Goal: Task Accomplishment & Management: Complete application form

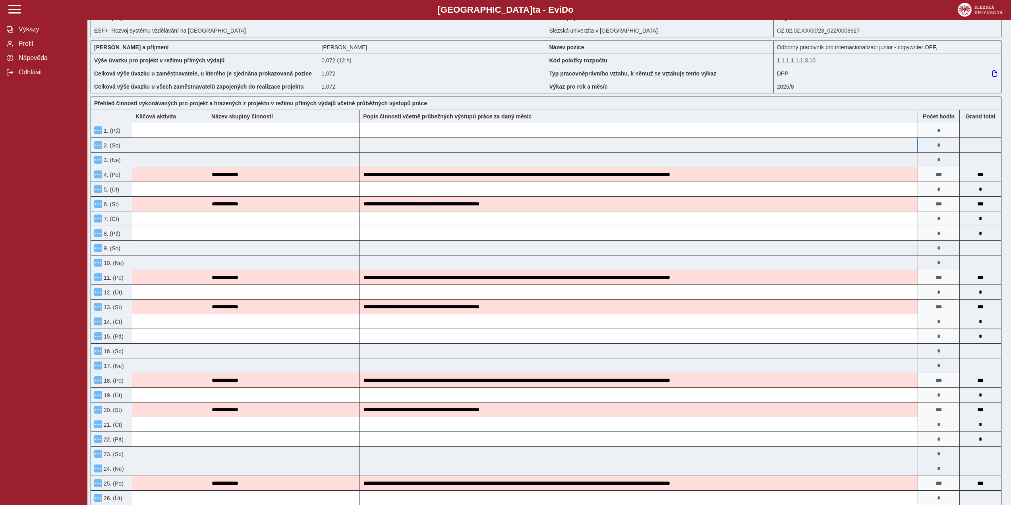
scroll to position [40, 0]
click at [607, 181] on input "**********" at bounding box center [639, 174] width 558 height 14
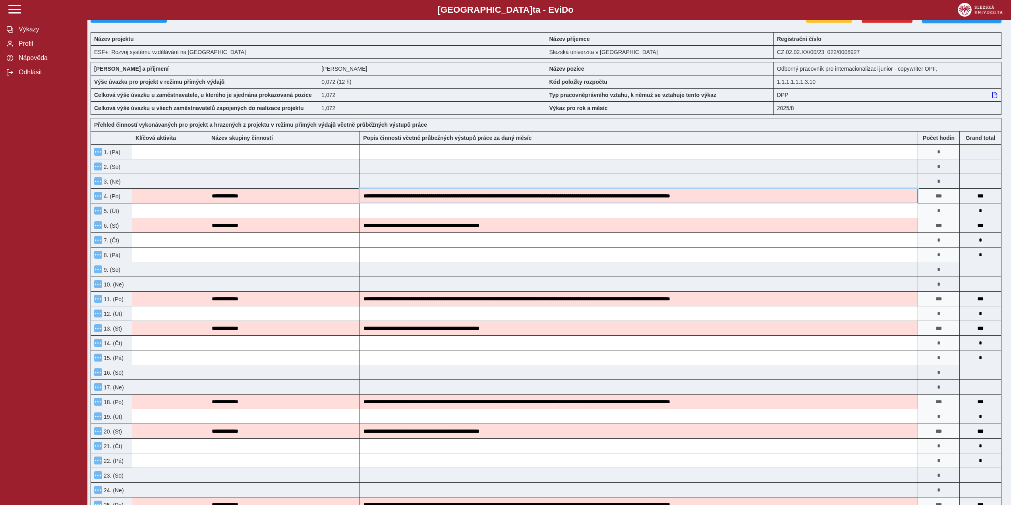
scroll to position [0, 0]
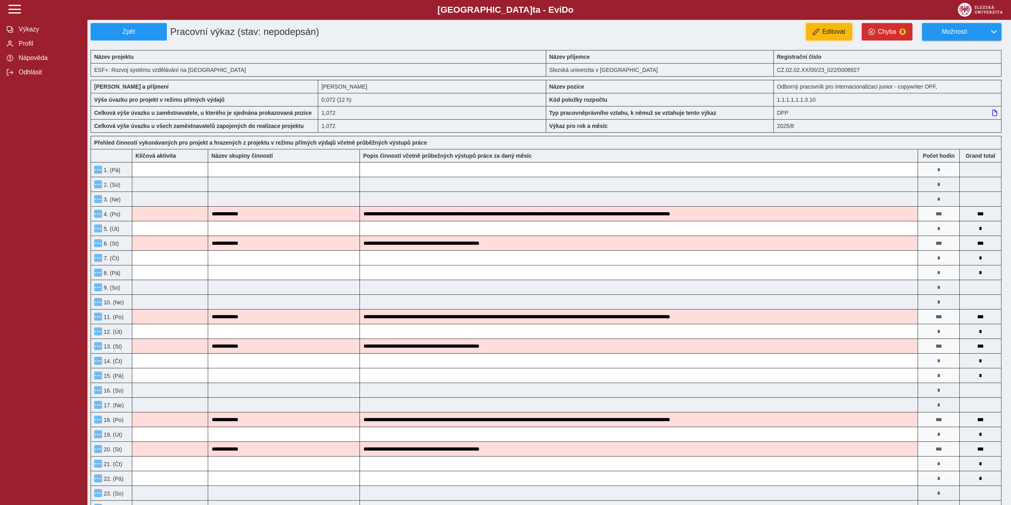
click at [831, 33] on span "Editovat" at bounding box center [833, 31] width 23 height 7
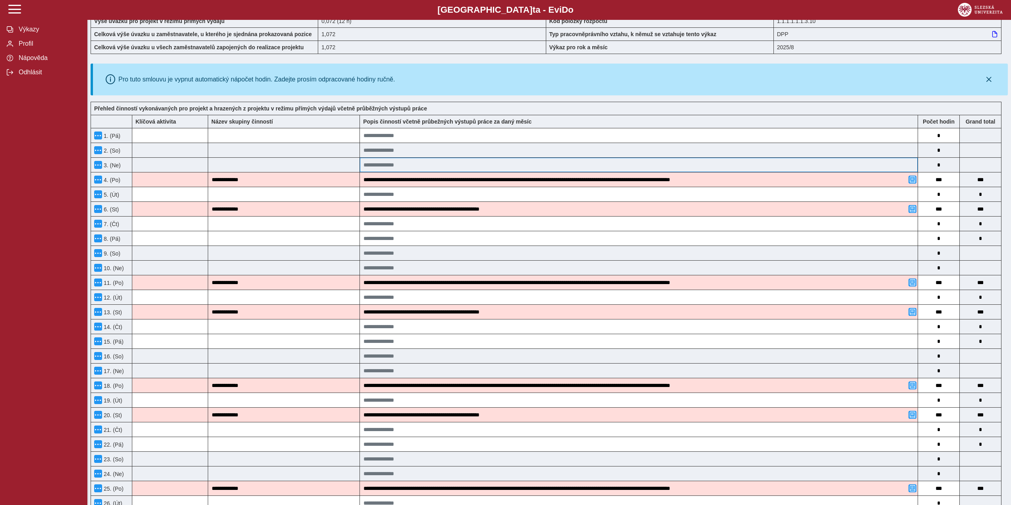
scroll to position [79, 0]
click at [912, 182] on span "button" at bounding box center [912, 179] width 6 height 6
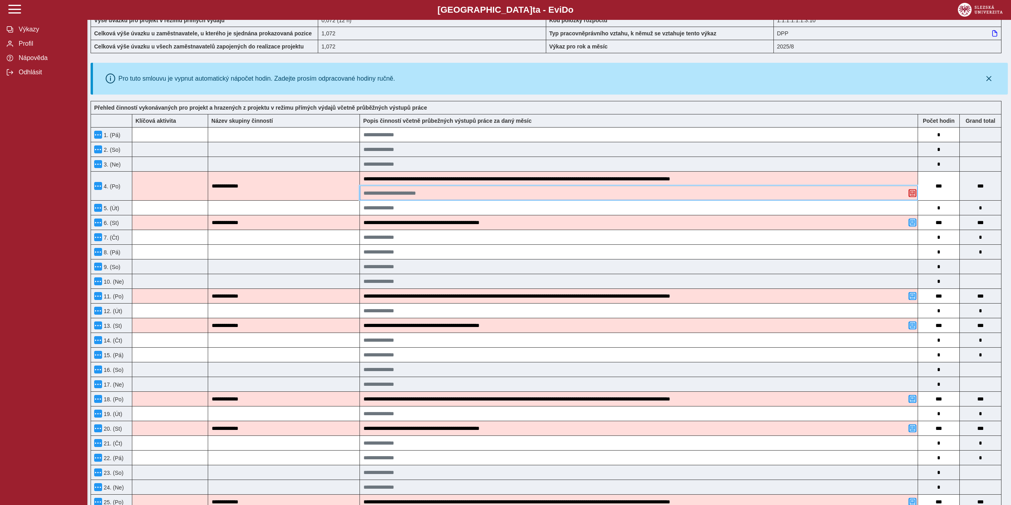
click at [748, 200] on input at bounding box center [639, 193] width 558 height 14
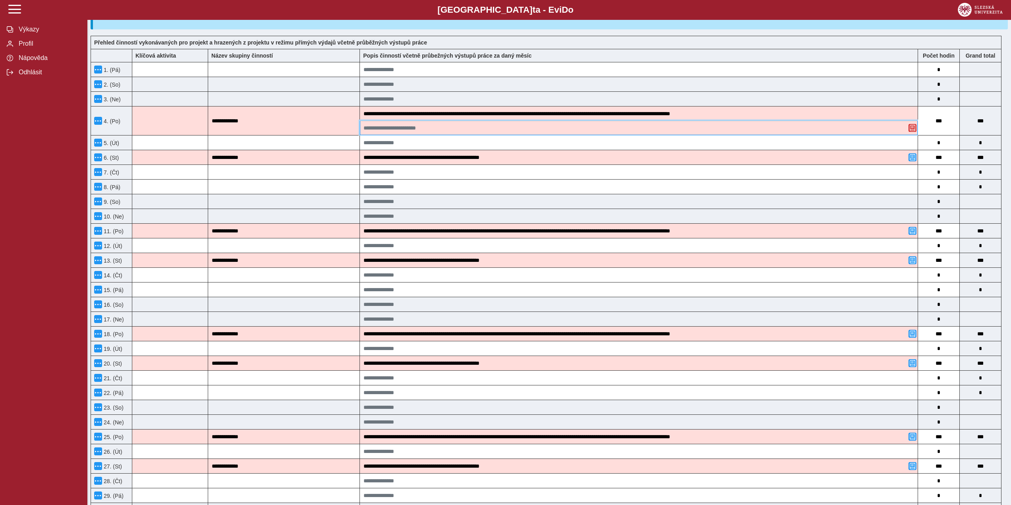
scroll to position [159, 0]
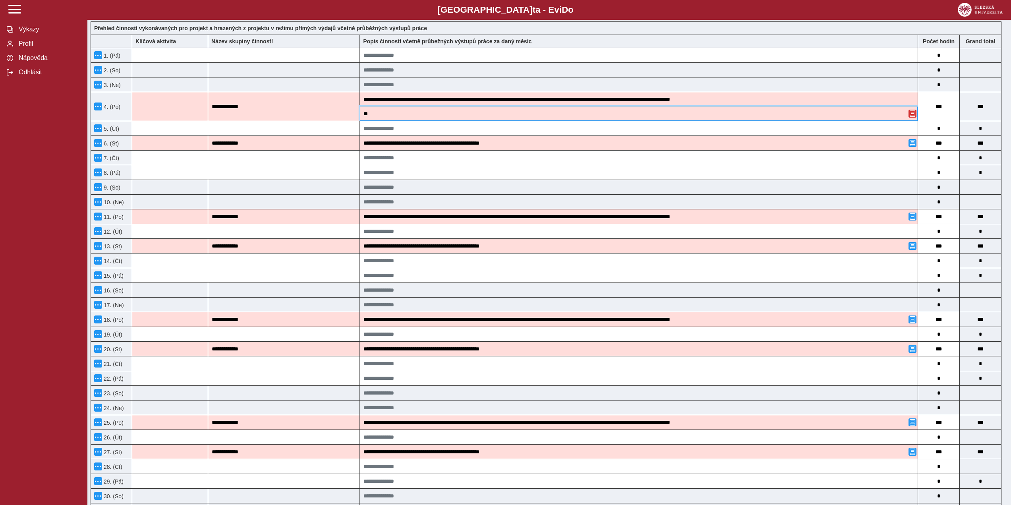
type input "*"
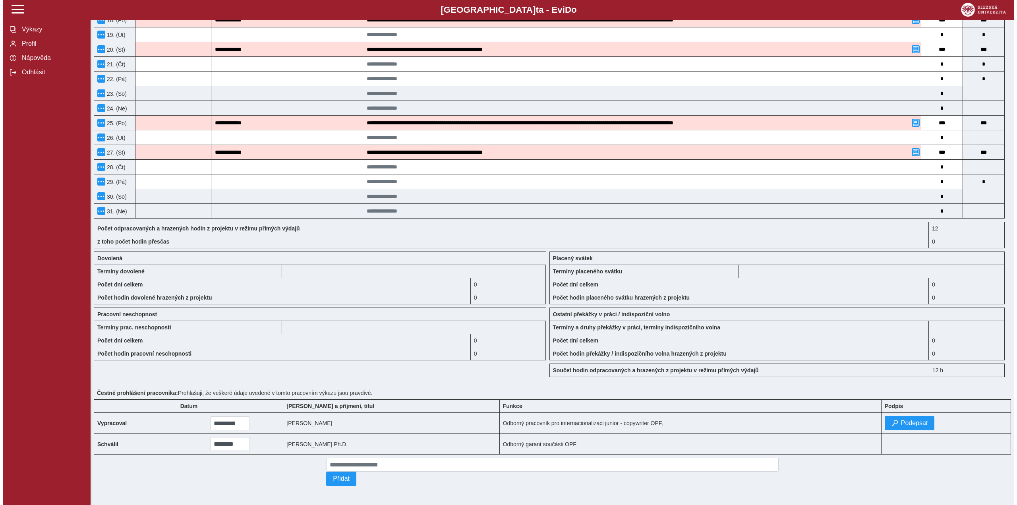
scroll to position [499, 0]
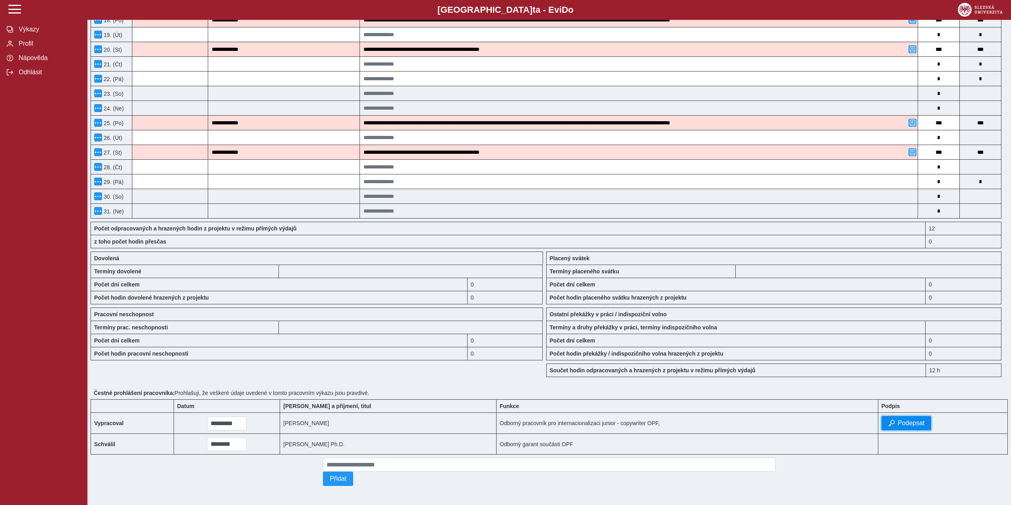
click at [909, 423] on button "Podepsat" at bounding box center [906, 423] width 50 height 14
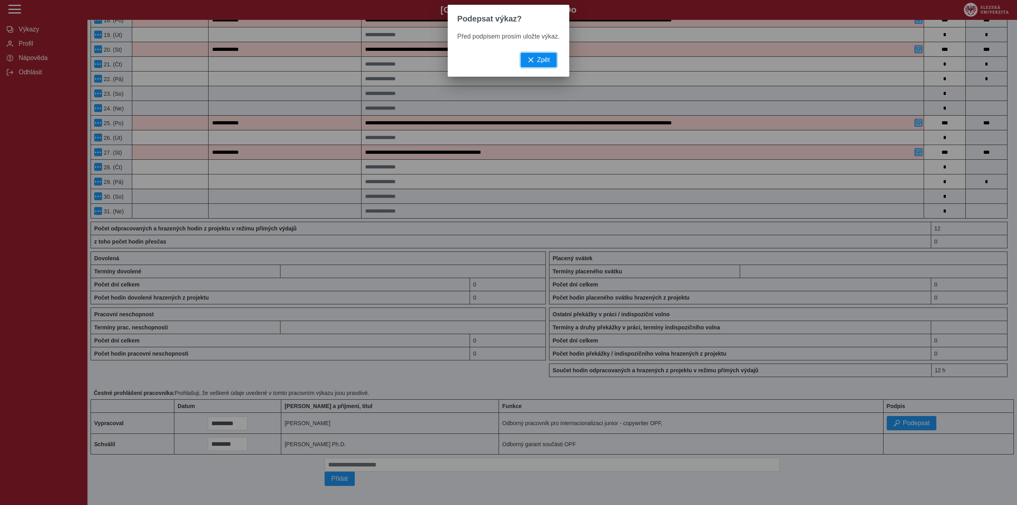
click at [533, 56] on button "Zpět" at bounding box center [539, 60] width 36 height 14
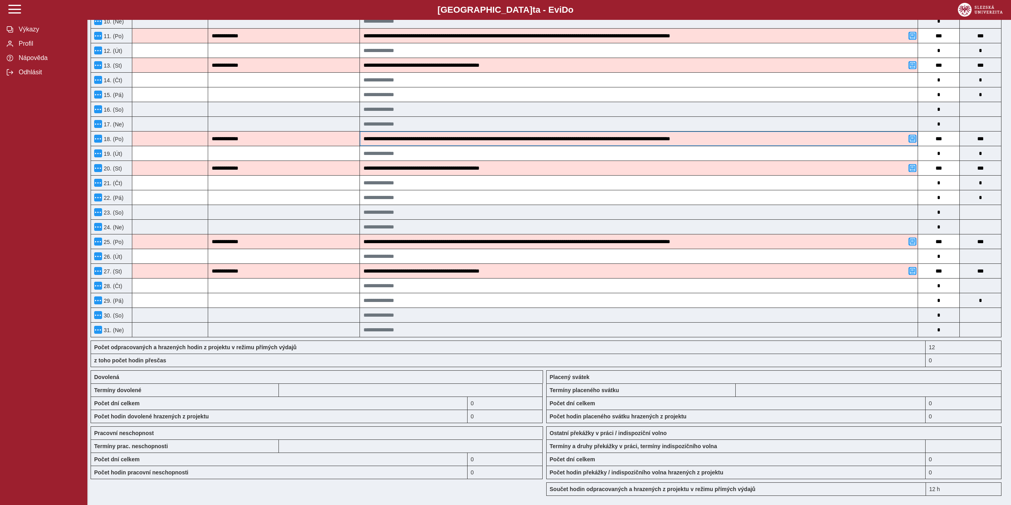
scroll to position [141, 0]
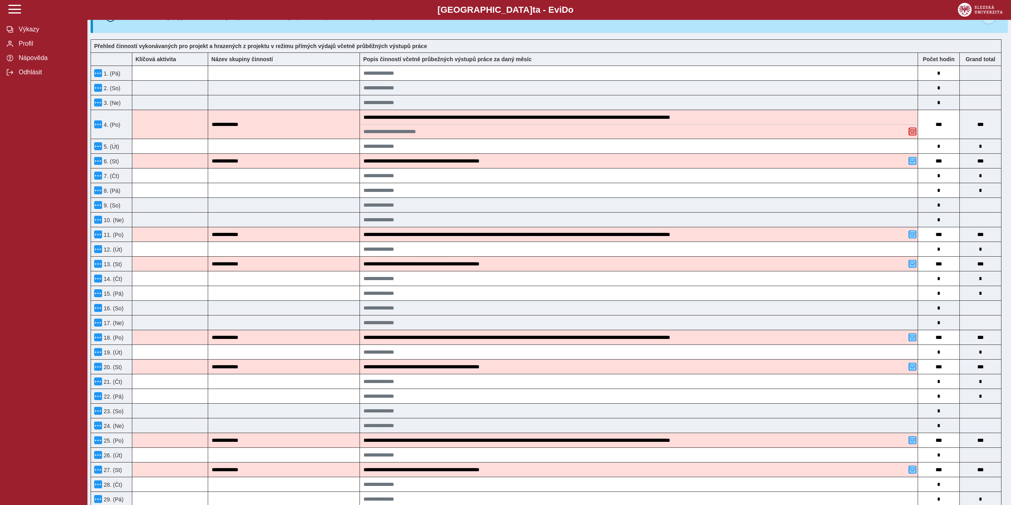
click at [987, 23] on button "button" at bounding box center [988, 17] width 13 height 13
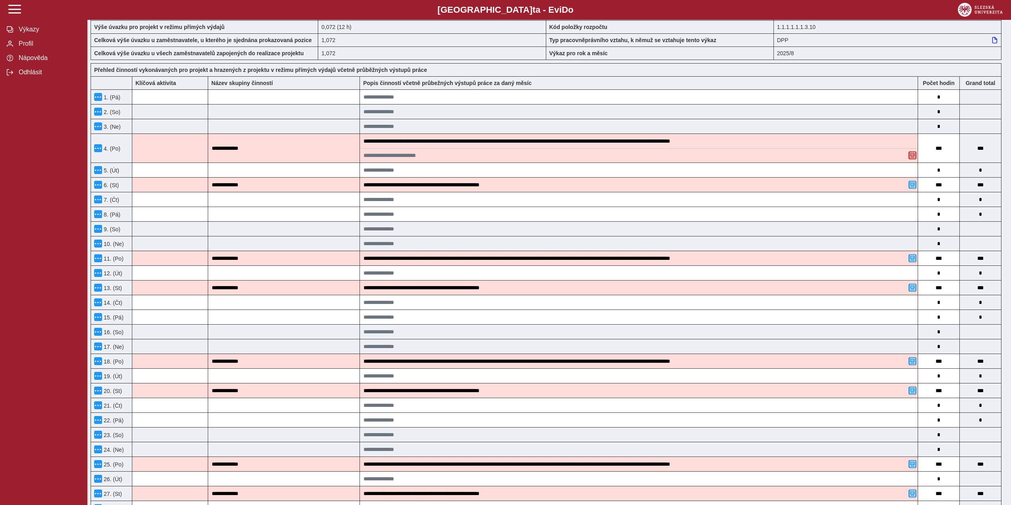
scroll to position [0, 0]
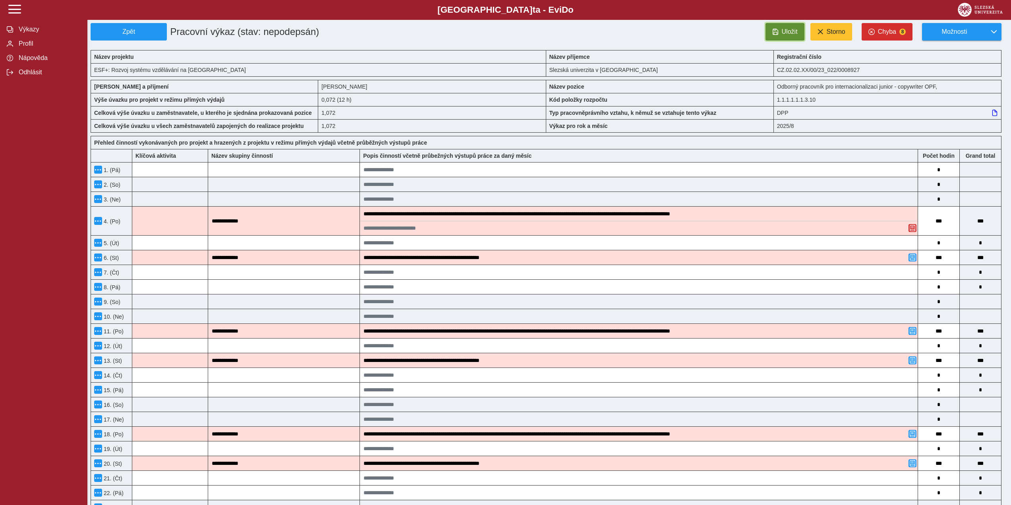
click at [783, 32] on span "Uložit" at bounding box center [790, 31] width 16 height 7
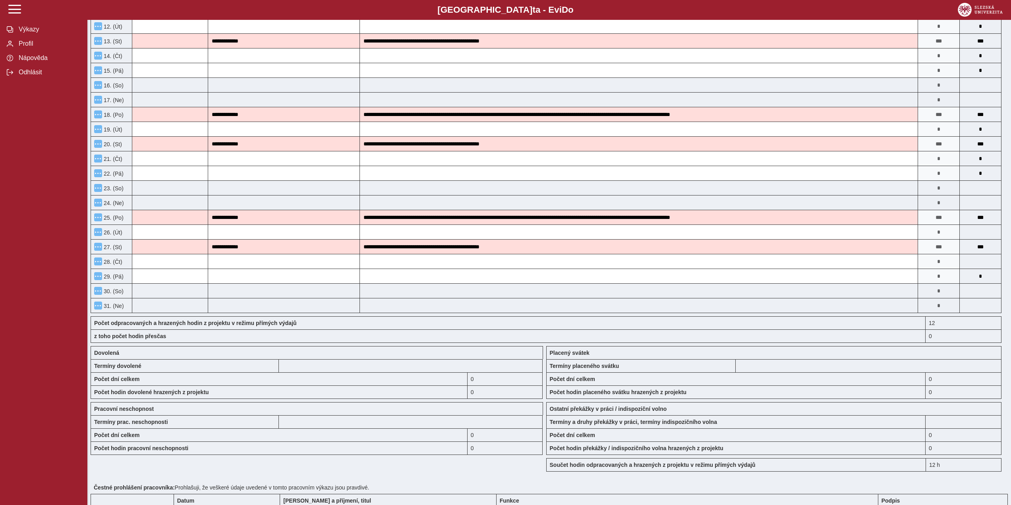
scroll to position [397, 0]
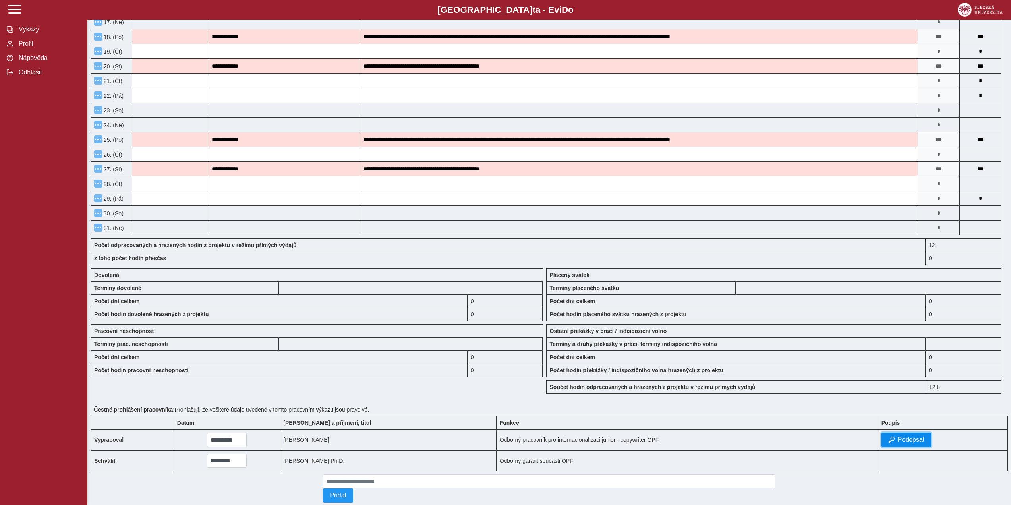
click at [905, 443] on span "Podepsat" at bounding box center [911, 439] width 27 height 7
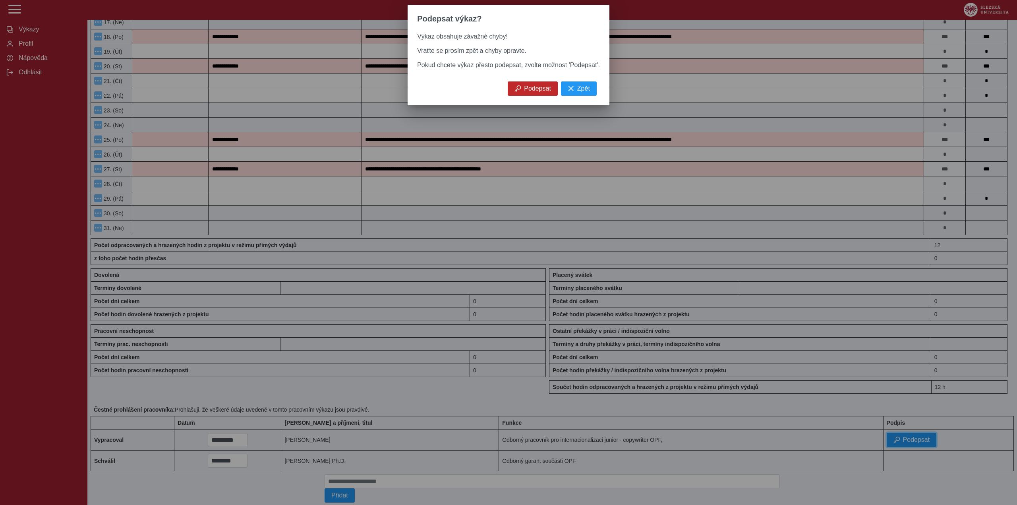
click at [518, 92] on span "button" at bounding box center [517, 88] width 6 height 6
